Goal: Find contact information: Find contact information

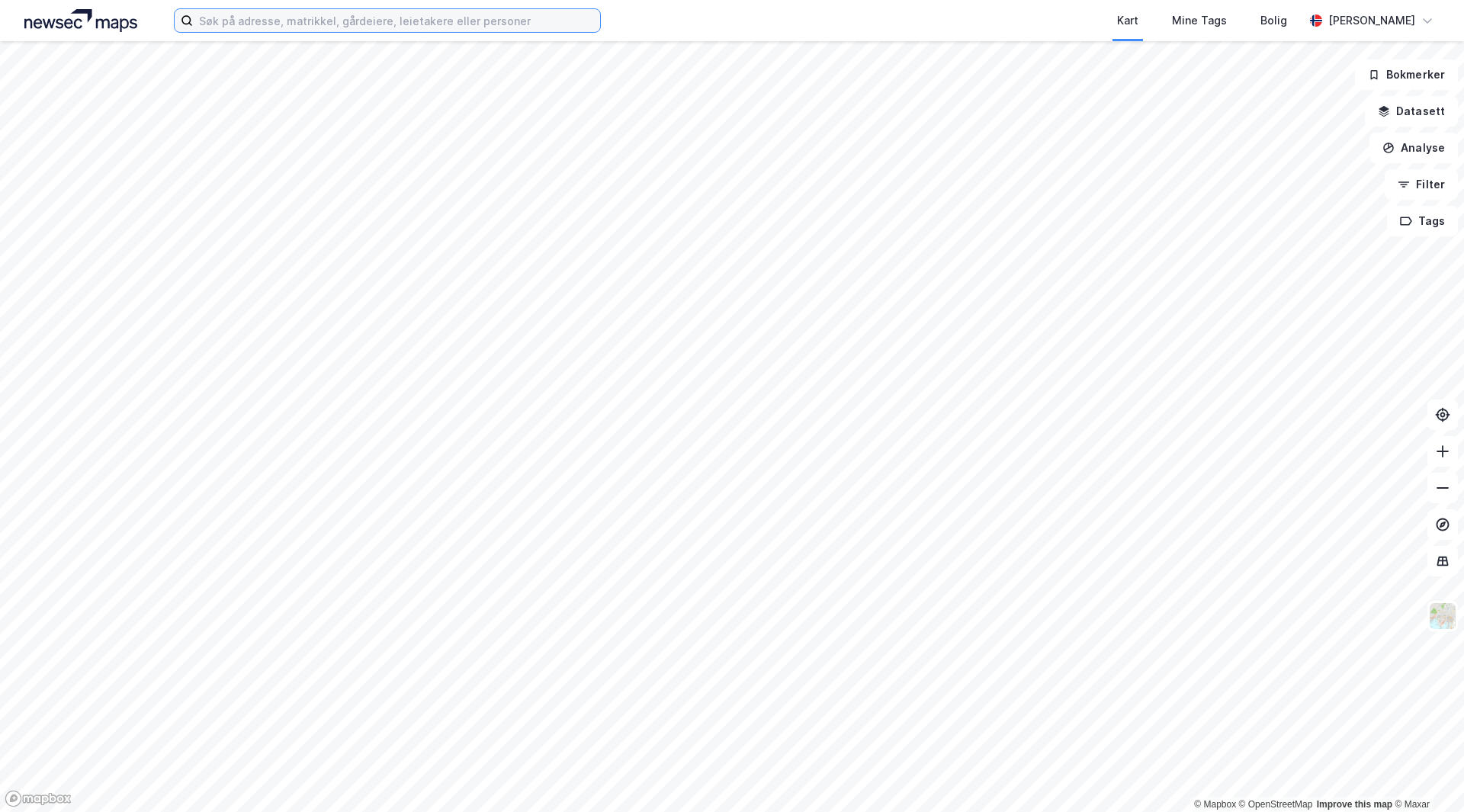
click at [281, 20] on input at bounding box center [396, 20] width 407 height 23
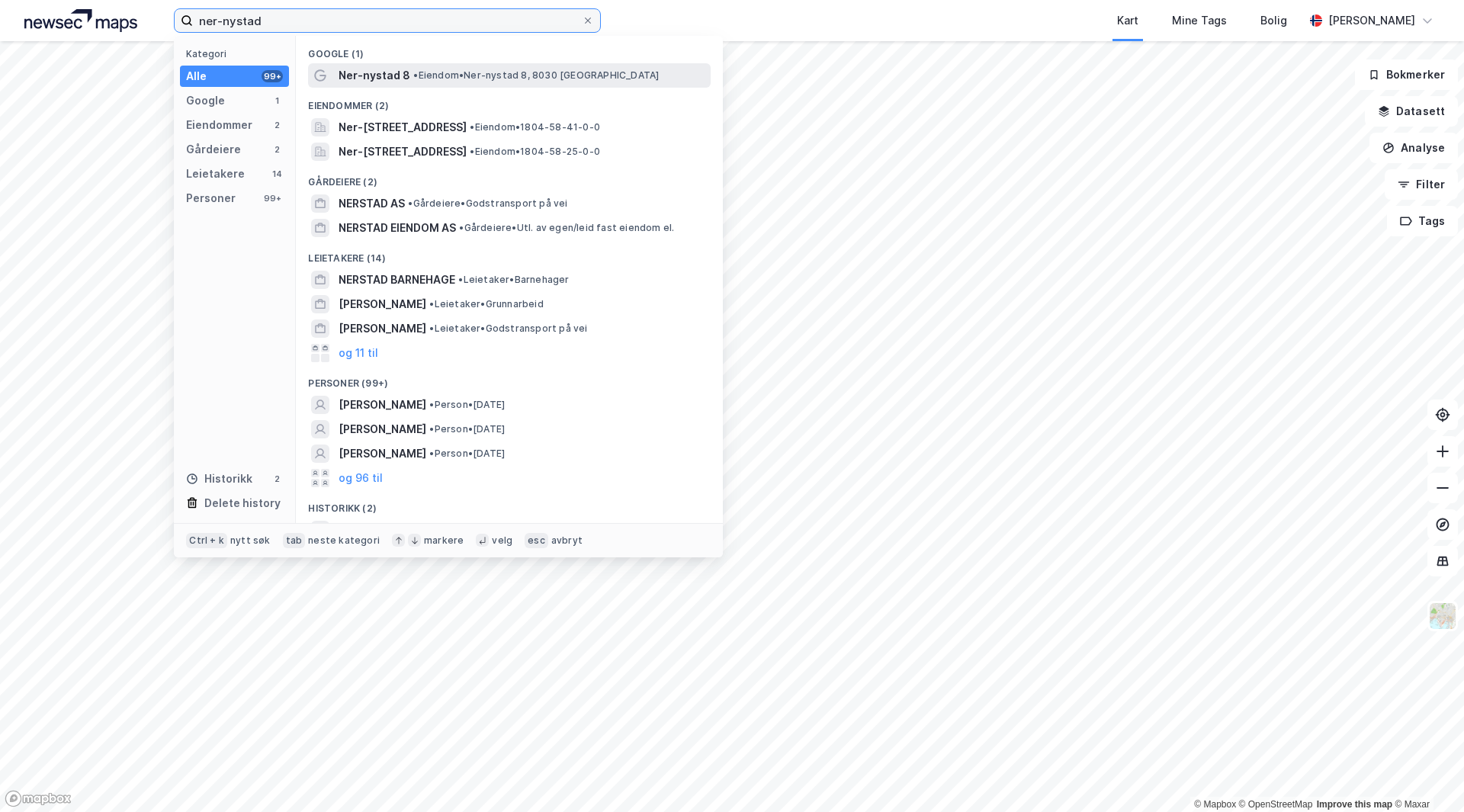
type input "ner-nystad"
click at [378, 78] on span "Ner-nystad 8" at bounding box center [374, 75] width 72 height 18
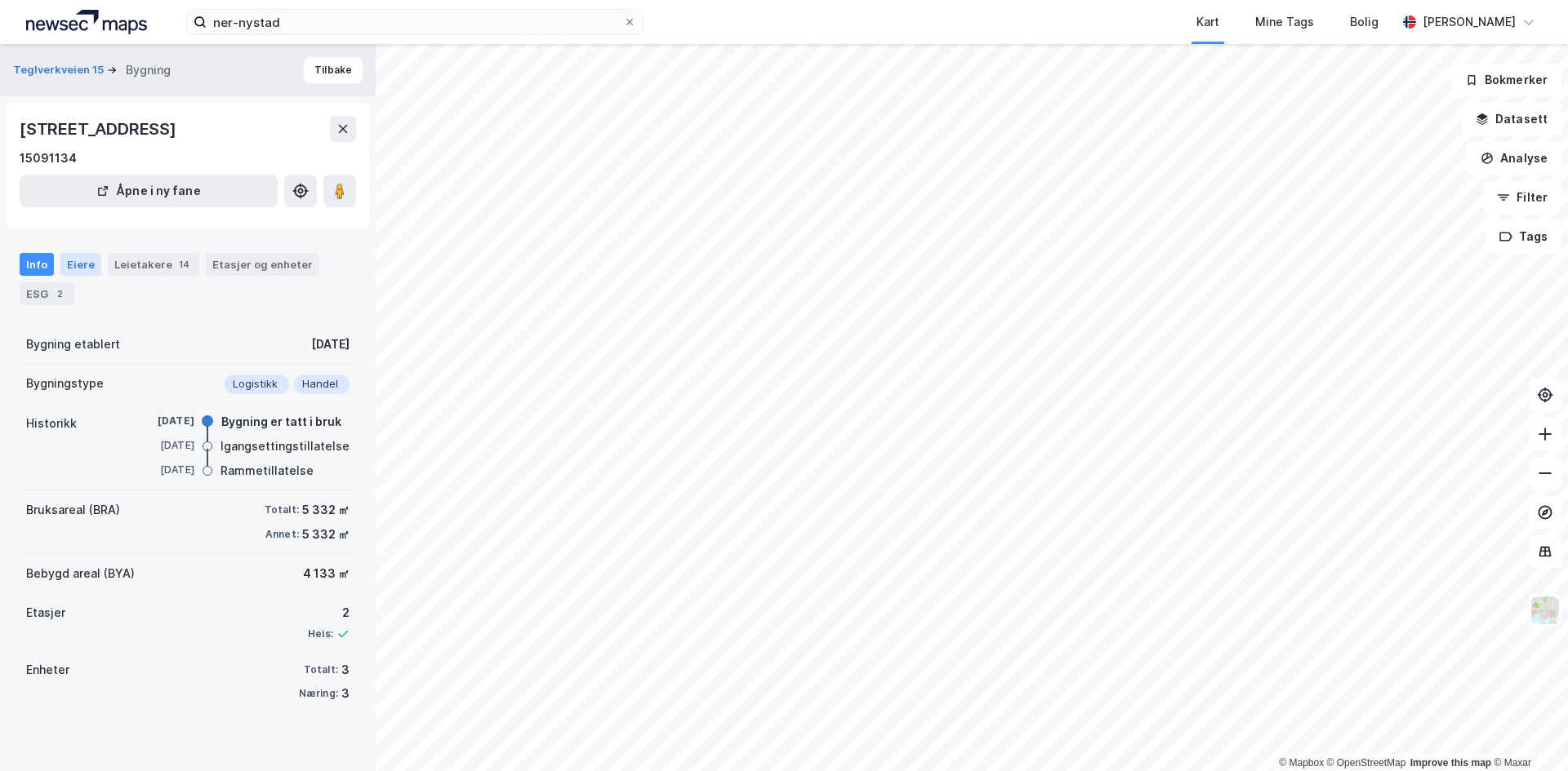
click at [82, 264] on div "Eiere" at bounding box center [81, 265] width 41 height 23
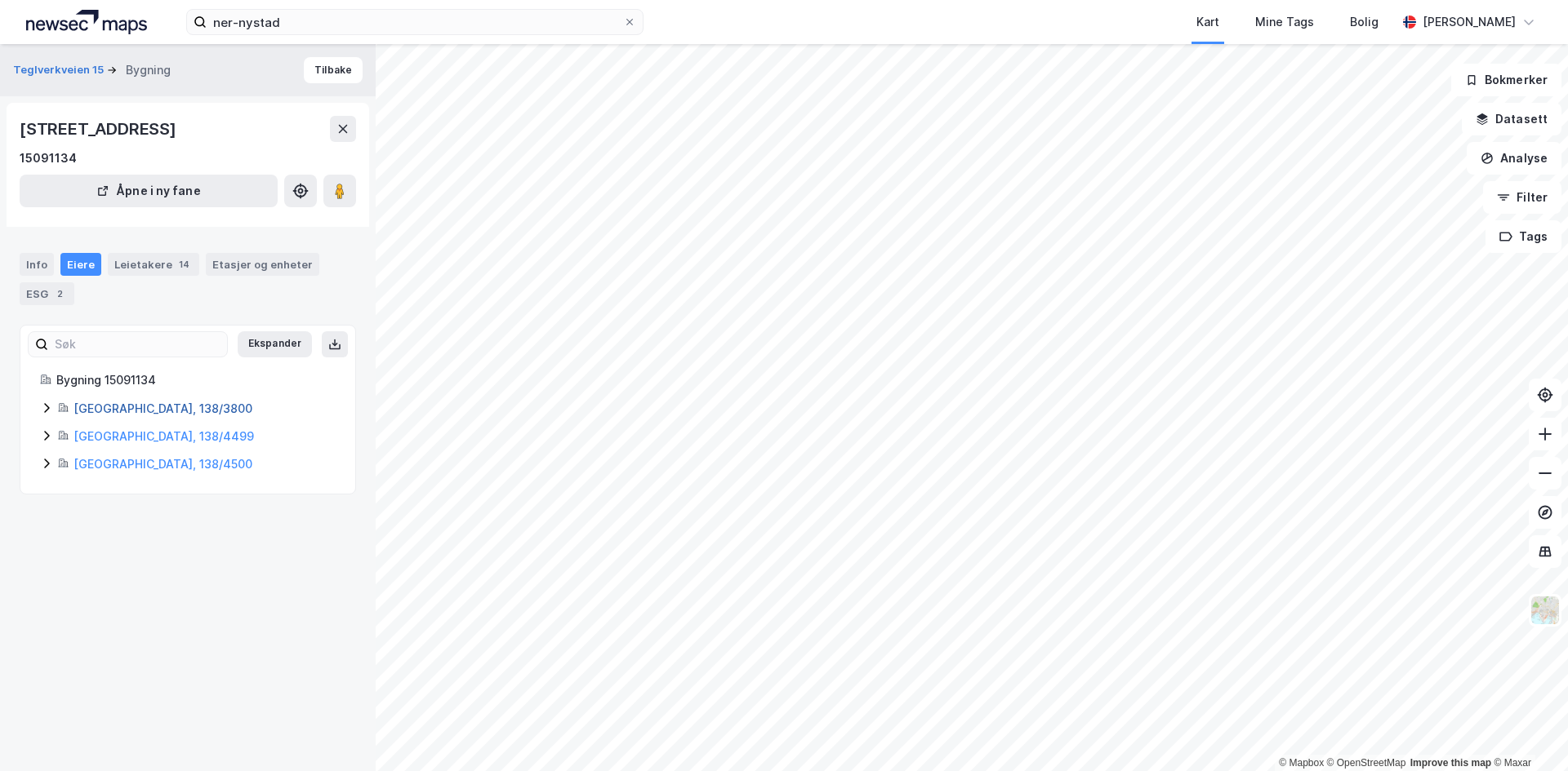
click at [115, 404] on link "[GEOGRAPHIC_DATA], 138/3800" at bounding box center [163, 409] width 179 height 14
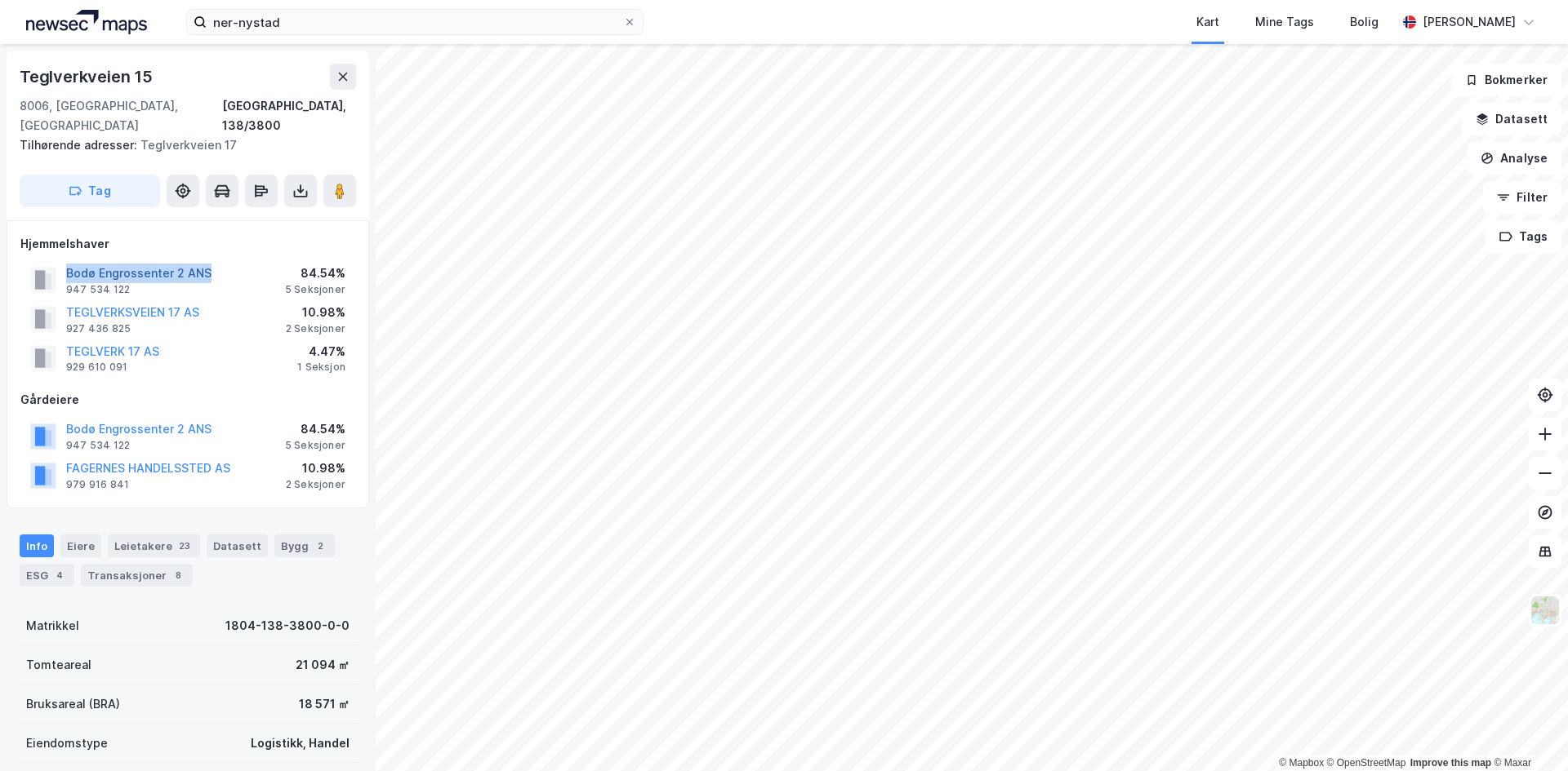
drag, startPoint x: 221, startPoint y: 250, endPoint x: 72, endPoint y: 255, distance: 149.1
click at [70, 260] on div "Bodø Engrossenter 2 ANS 947 534 122 84.54% 5 Seksjoner" at bounding box center [188, 280] width 335 height 39
copy button "Bodø Engrossenter 2 ANS"
click at [188, 184] on icon at bounding box center [183, 191] width 13 height 13
drag, startPoint x: 184, startPoint y: 176, endPoint x: 205, endPoint y: 196, distance: 29.0
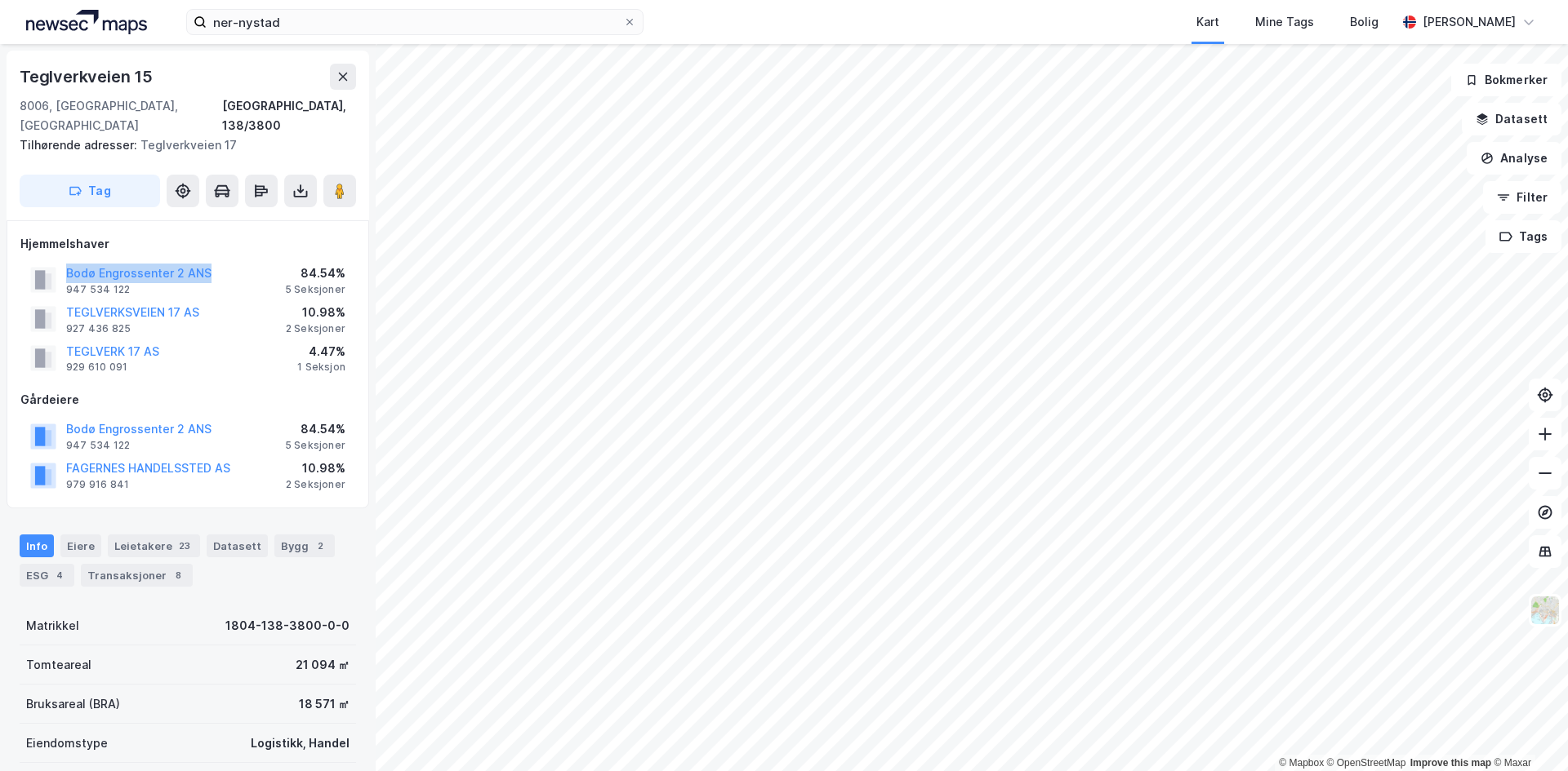
click at [192, 185] on button at bounding box center [183, 191] width 32 height 32
drag, startPoint x: 132, startPoint y: 275, endPoint x: 68, endPoint y: 275, distance: 64.0
click at [68, 275] on div "Bodø Engrossenter 2 ANS 947 534 122" at bounding box center [139, 280] width 145 height 32
copy div "947 534 122"
